Goal: Navigation & Orientation: Locate item on page

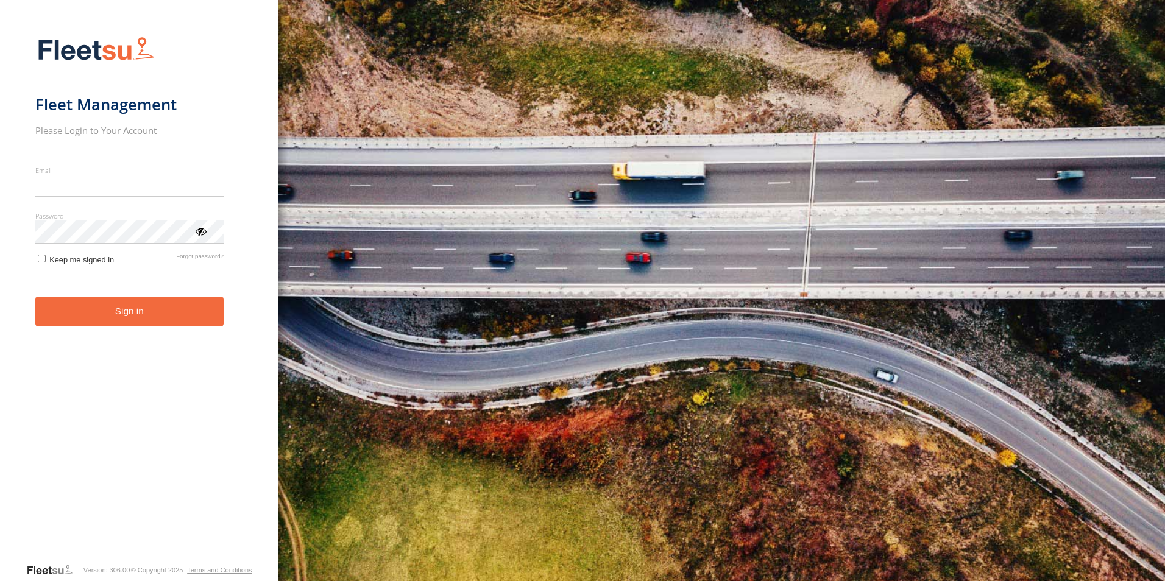
type input "**********"
click at [151, 325] on button "Sign in" at bounding box center [129, 312] width 188 height 30
click at [104, 311] on button "Sign in" at bounding box center [129, 312] width 188 height 30
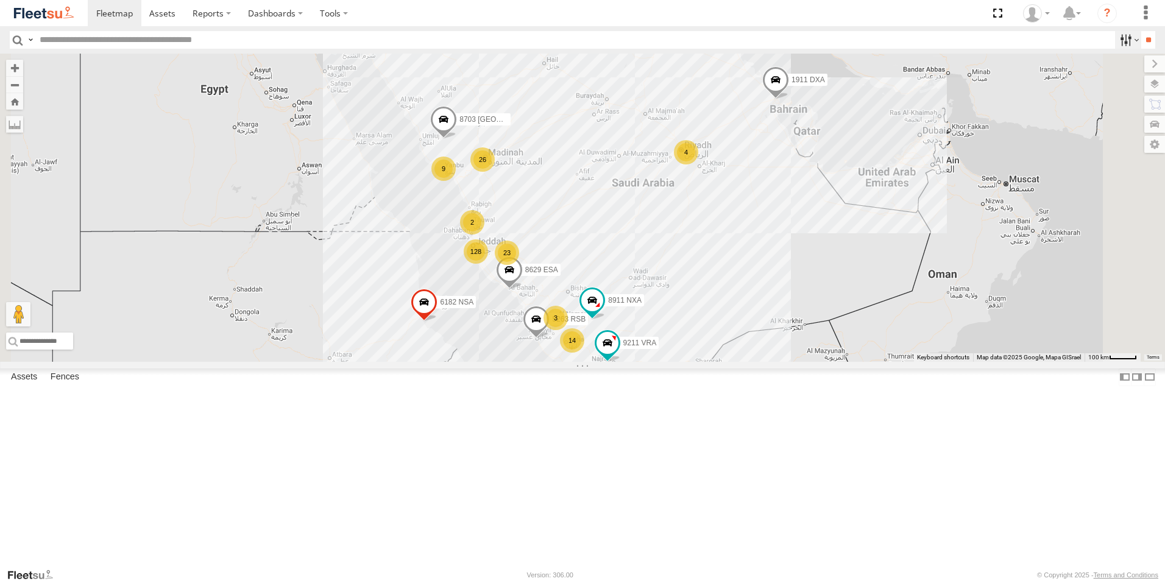
click at [1115, 41] on label at bounding box center [1128, 40] width 26 height 18
click at [0, 0] on span "Yanbu Outlet" at bounding box center [0, 0] width 0 height 0
click at [1149, 41] on input "**" at bounding box center [1148, 40] width 14 height 18
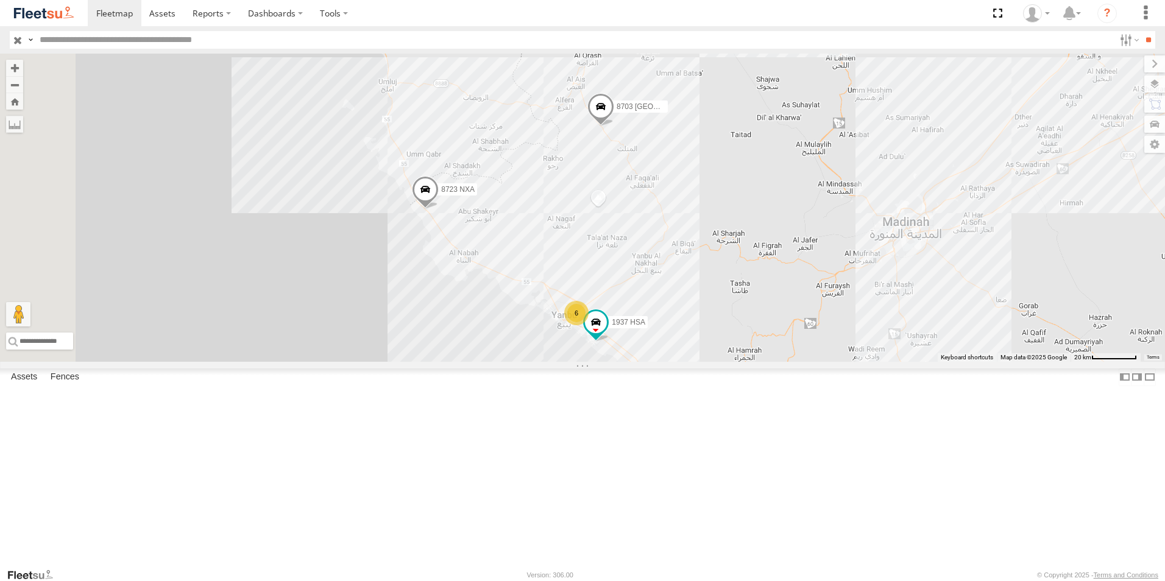
click at [439, 209] on span at bounding box center [425, 192] width 27 height 33
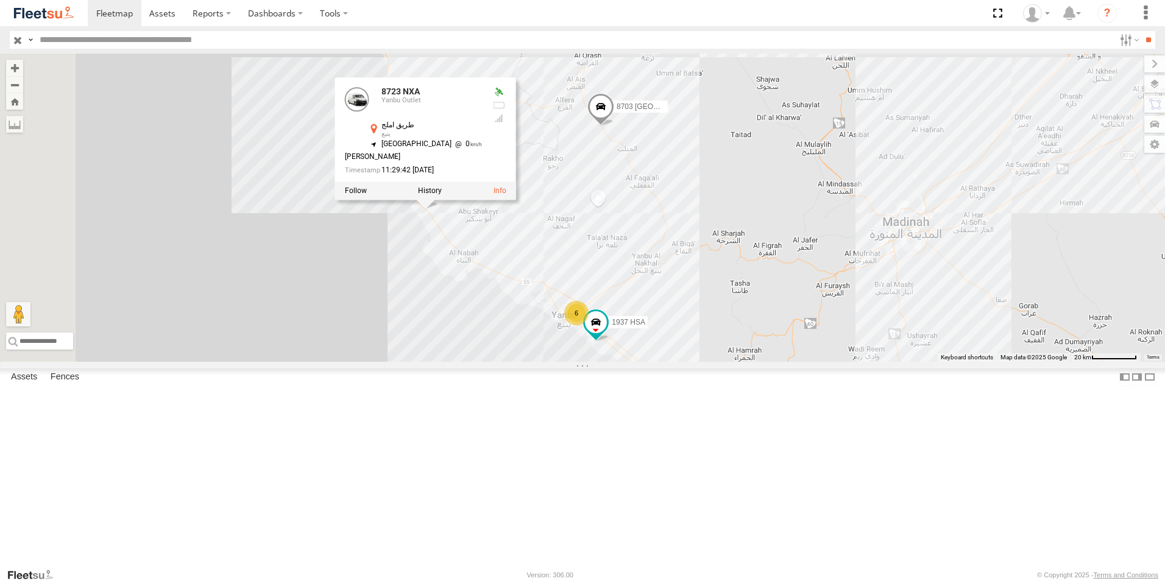
click at [474, 362] on div "8703 USA 8723 NXA 1937 HSA 6 8723 NXA Yanbu Outlet طريق املج ينبع 24.54433 , 37…" at bounding box center [582, 208] width 1165 height 308
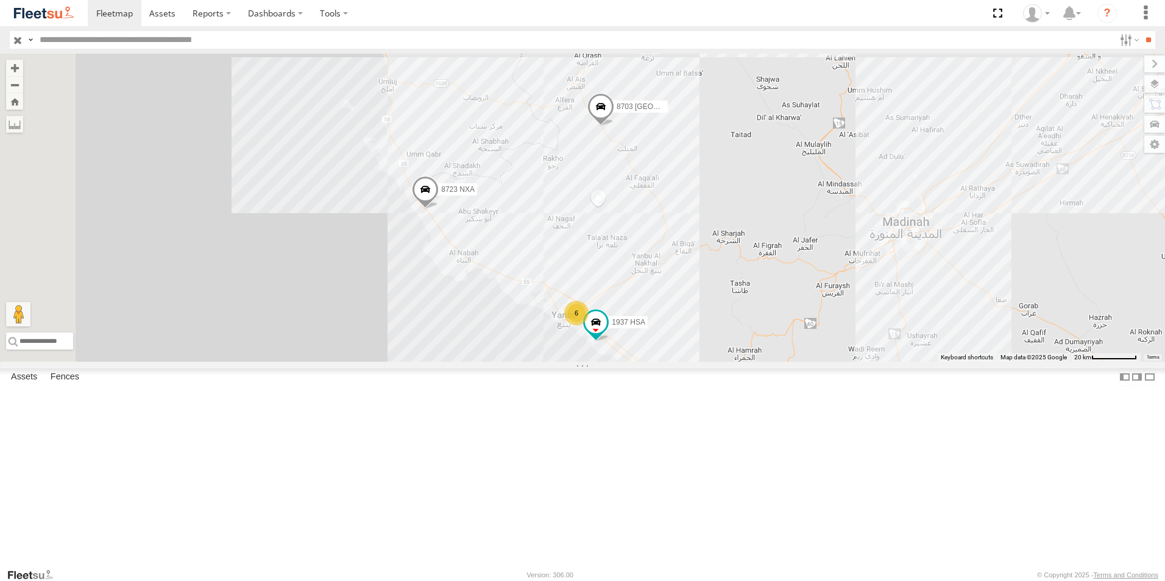
click at [614, 126] on span at bounding box center [600, 109] width 27 height 33
click at [459, 248] on div "8703 USA 8723 NXA 1937 HSA 6 8703 [GEOGRAPHIC_DATA] Yanbu Outlet 8255 العيص 24.…" at bounding box center [582, 208] width 1165 height 308
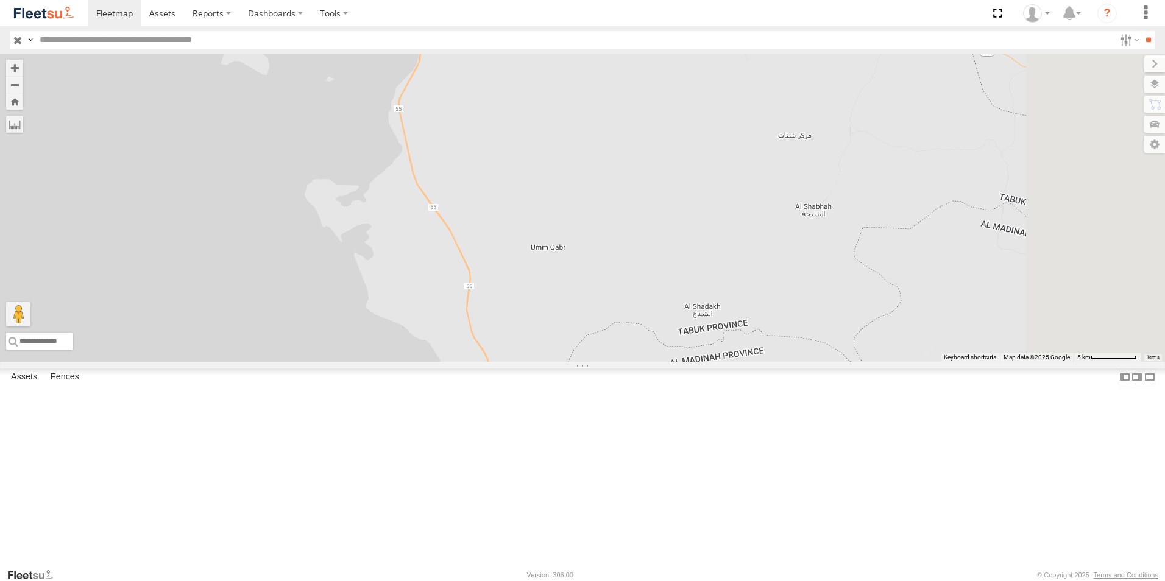
drag, startPoint x: 619, startPoint y: 210, endPoint x: 465, endPoint y: 252, distance: 159.8
click at [465, 252] on div "8703 USA 8723 NXA" at bounding box center [582, 208] width 1165 height 308
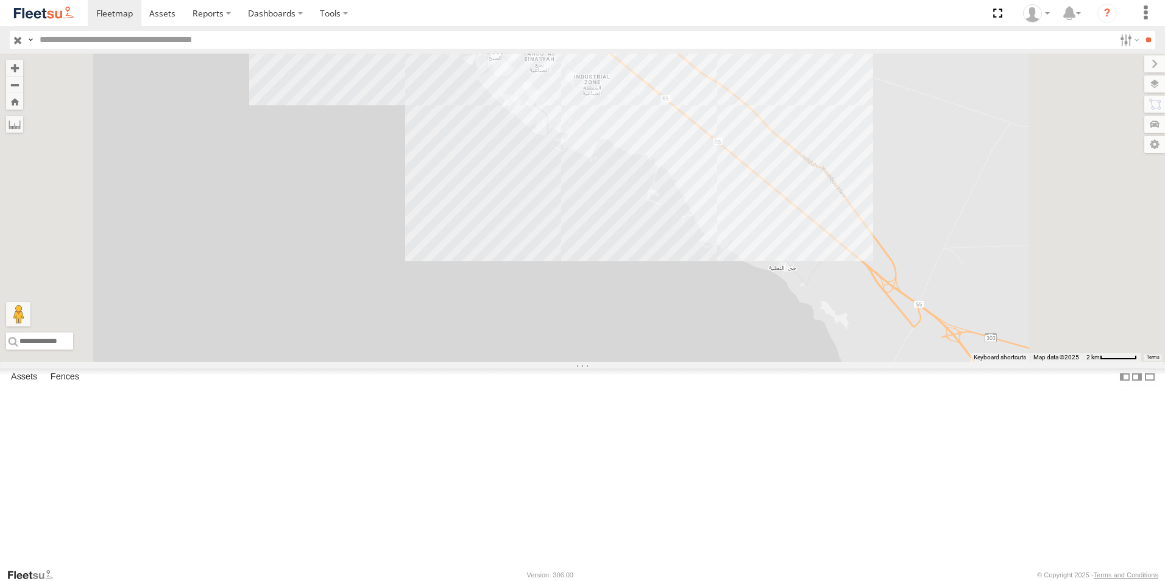
click at [755, 200] on div "8703 USA 8723 NXA 7754 [GEOGRAPHIC_DATA] 1937 HSA 7849 [GEOGRAPHIC_DATA]" at bounding box center [582, 208] width 1165 height 308
click at [599, 362] on div "8703 USA 8723 NXA 7754 [GEOGRAPHIC_DATA] 1937 HSA 7849 [GEOGRAPHIC_DATA] [GEOGR…" at bounding box center [582, 208] width 1165 height 308
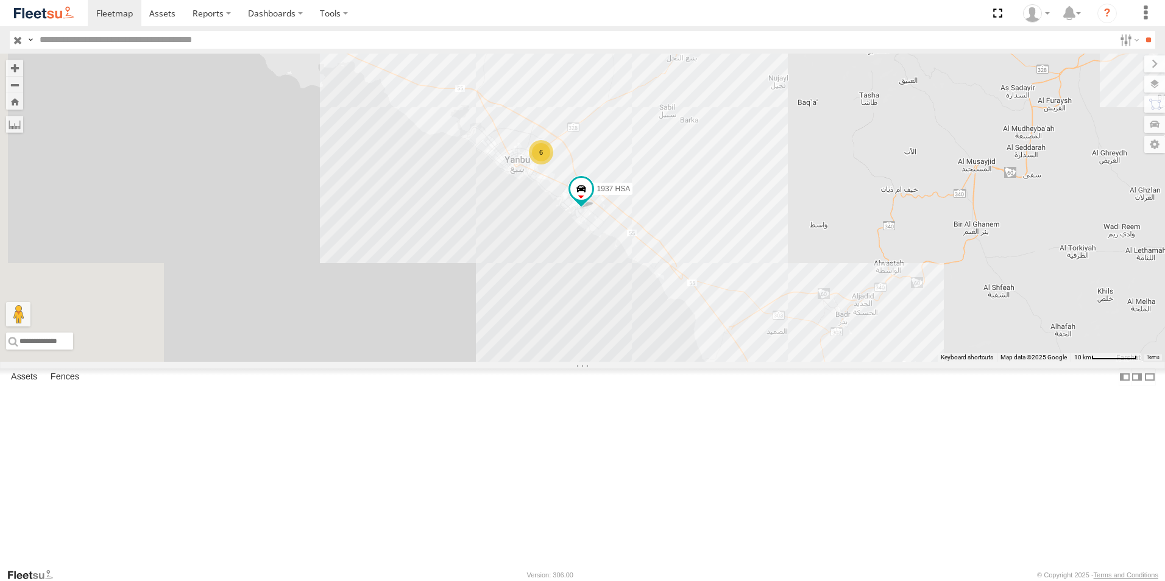
drag, startPoint x: 402, startPoint y: 152, endPoint x: 605, endPoint y: 279, distance: 239.2
click at [605, 279] on div "8703 USA 8723 NXA 1937 HSA 6" at bounding box center [582, 208] width 1165 height 308
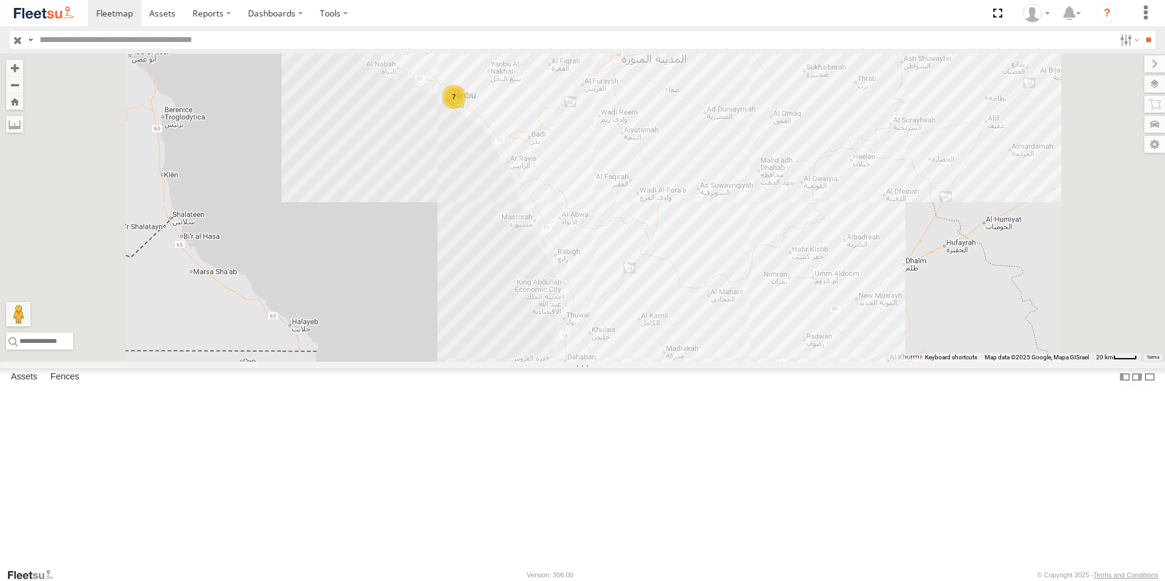
click at [0, 0] on div at bounding box center [0, 0] width 0 height 0
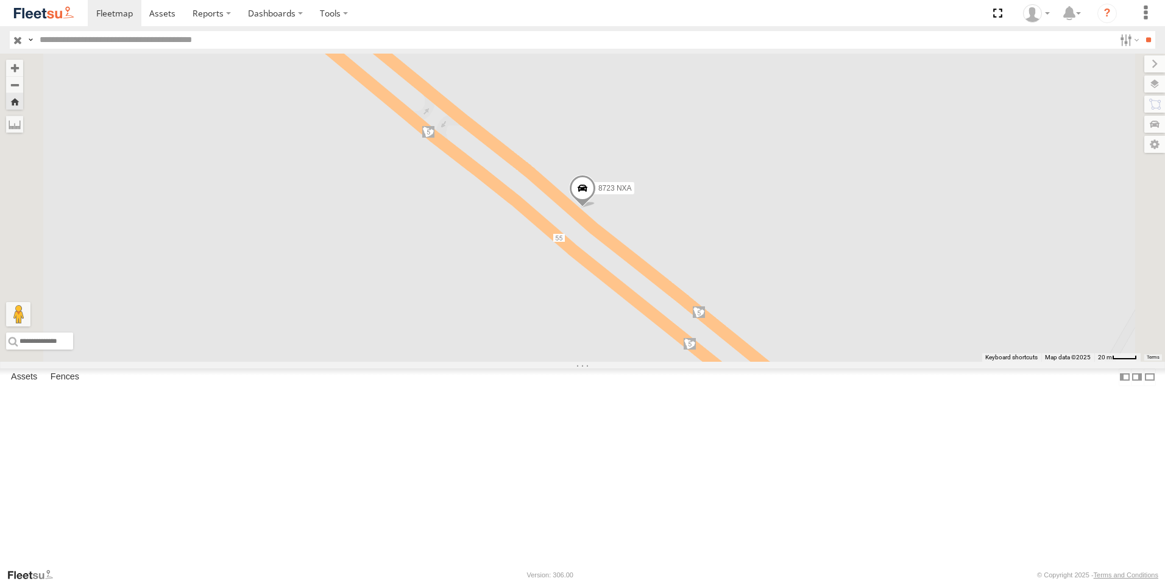
click at [0, 0] on div "7847 [GEOGRAPHIC_DATA]" at bounding box center [0, 0] width 0 height 0
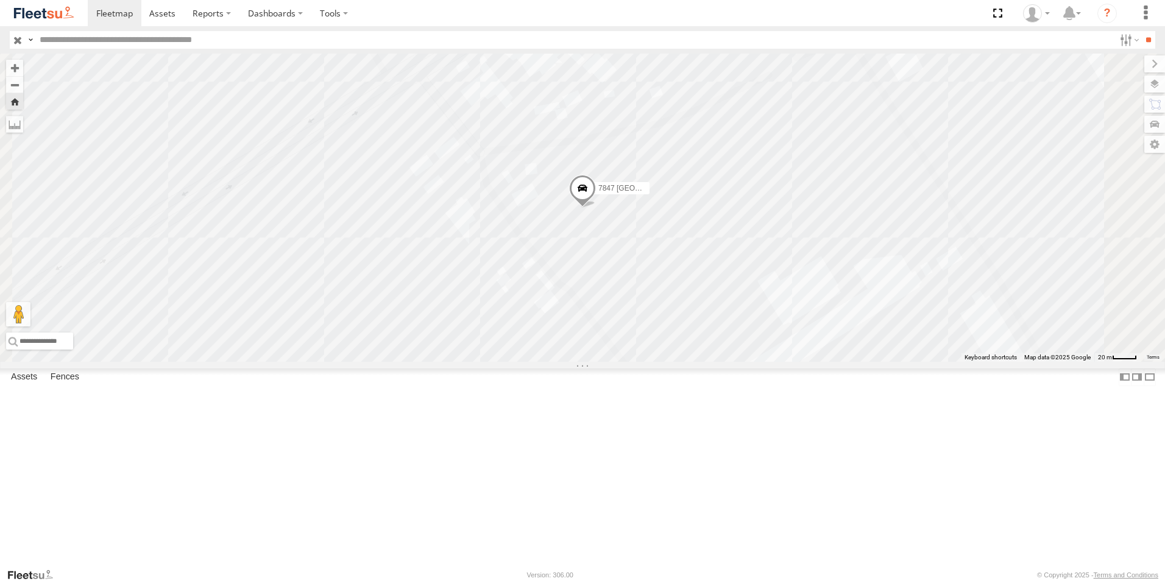
click at [0, 0] on div "7754 [GEOGRAPHIC_DATA] Yanbu Outlet" at bounding box center [0, 0] width 0 height 0
click at [0, 0] on div "Yanbu Outlet" at bounding box center [0, 0] width 0 height 0
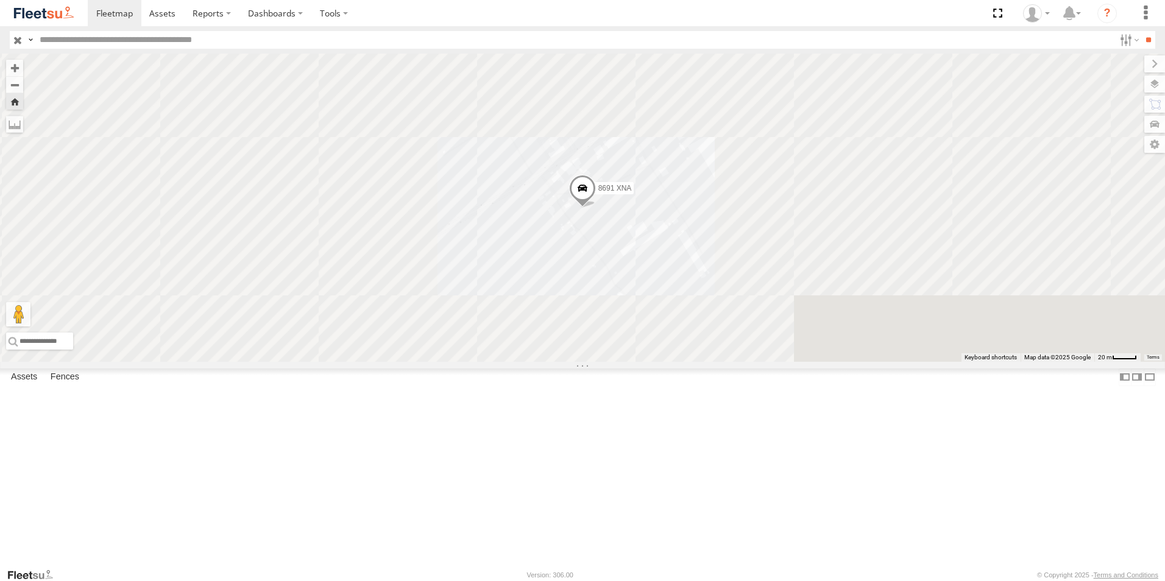
click at [0, 0] on div "8914 [GEOGRAPHIC_DATA] Yanbu Outlet" at bounding box center [0, 0] width 0 height 0
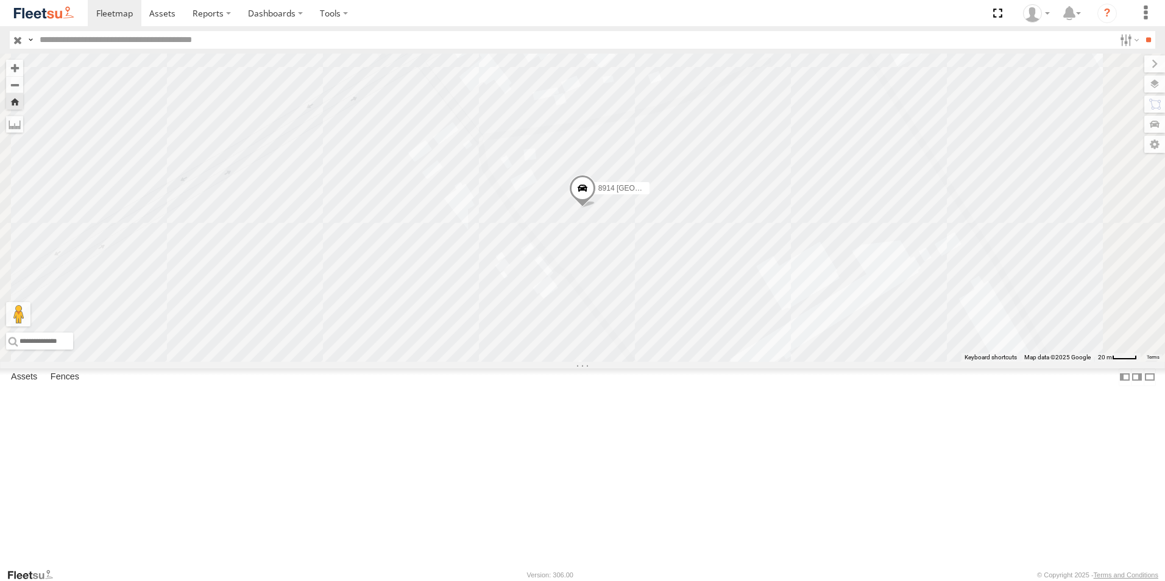
click at [0, 0] on div "7145 [GEOGRAPHIC_DATA] Yanbu Outlet" at bounding box center [0, 0] width 0 height 0
click at [0, 0] on div "8691 XNA Yanbu Outlet" at bounding box center [0, 0] width 0 height 0
click at [0, 0] on div "Yanbu Outlet" at bounding box center [0, 0] width 0 height 0
click at [0, 0] on div "7754 [GEOGRAPHIC_DATA] Yanbu Outlet" at bounding box center [0, 0] width 0 height 0
